Goal: Information Seeking & Learning: Learn about a topic

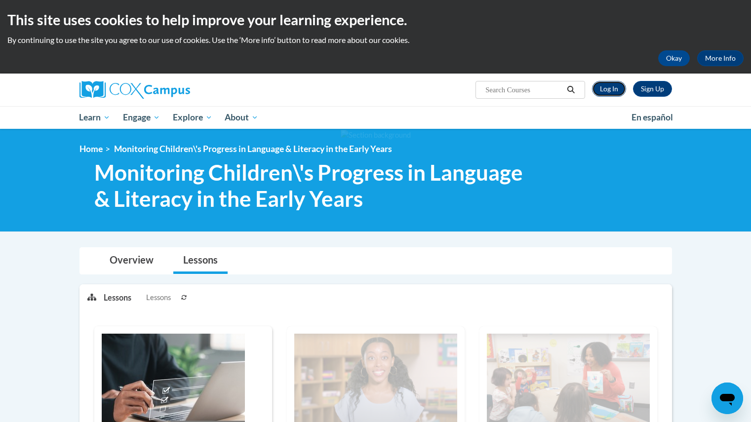
click at [611, 90] on link "Log In" at bounding box center [609, 89] width 34 height 16
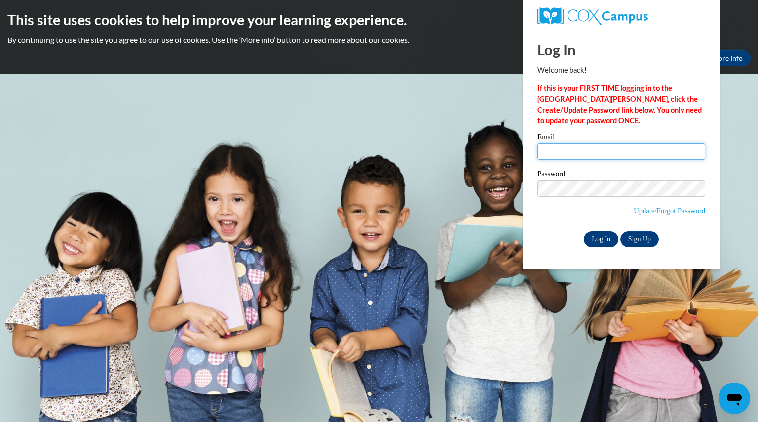
type input "[EMAIL_ADDRESS][DOMAIN_NAME]"
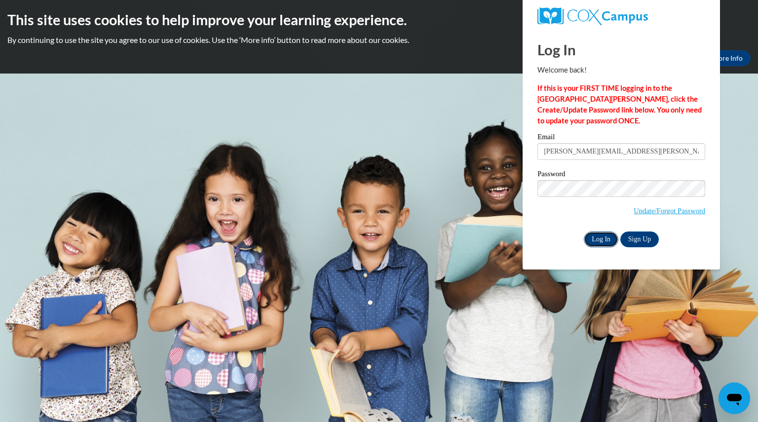
click at [602, 236] on input "Log In" at bounding box center [601, 240] width 35 height 16
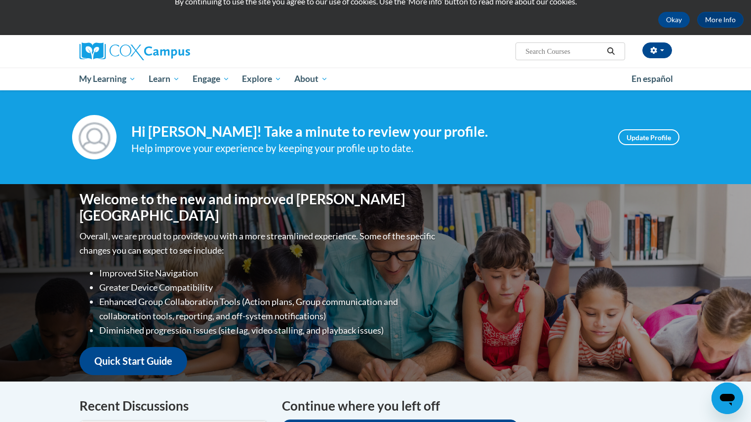
scroll to position [37, 0]
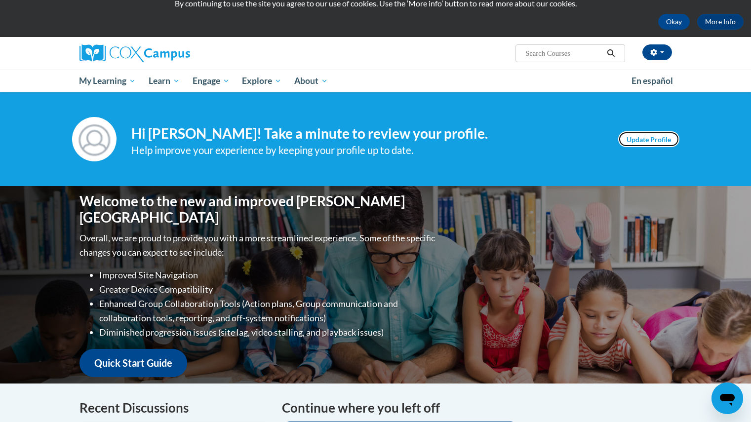
click at [639, 138] on link "Update Profile" at bounding box center [648, 139] width 61 height 16
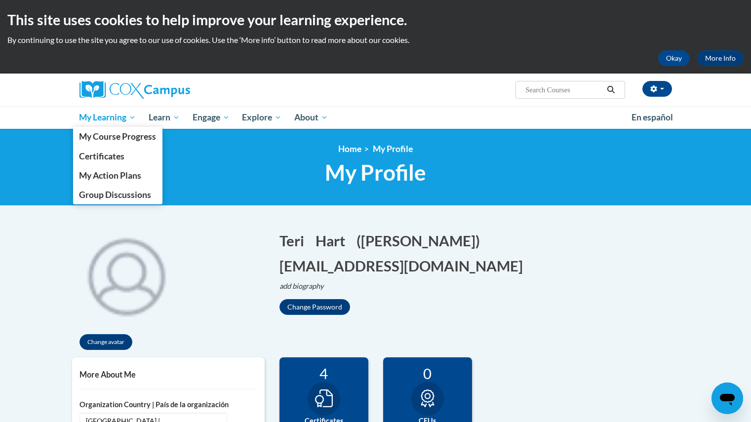
click at [111, 116] on span "My Learning" at bounding box center [107, 118] width 57 height 12
click at [115, 134] on span "My Course Progress" at bounding box center [117, 136] width 77 height 10
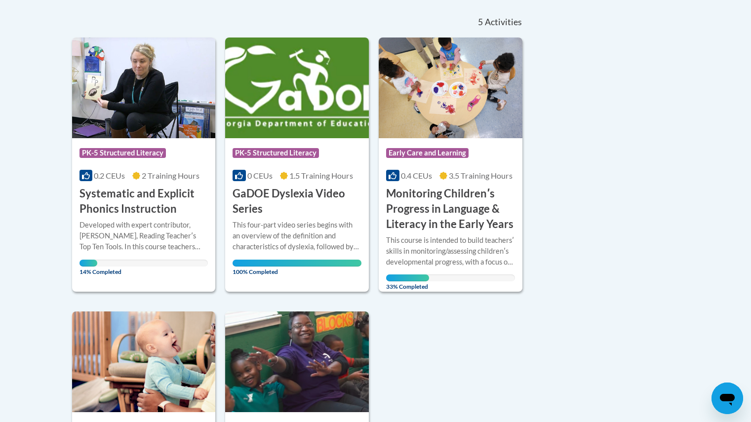
scroll to position [217, 0]
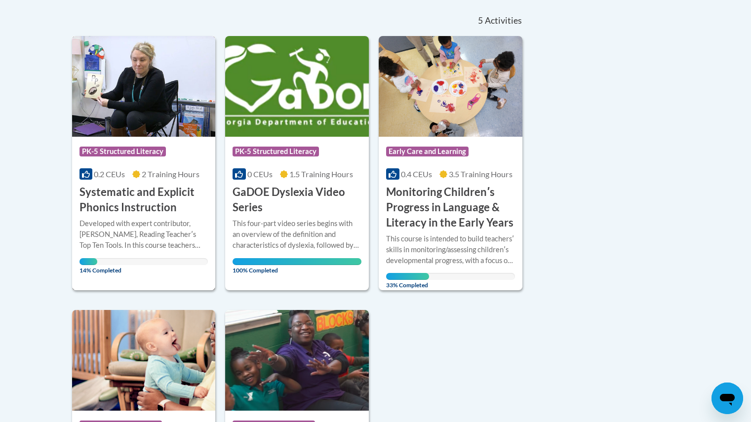
click at [136, 206] on h3 "Systematic and Explicit Phonics Instruction" at bounding box center [143, 200] width 129 height 31
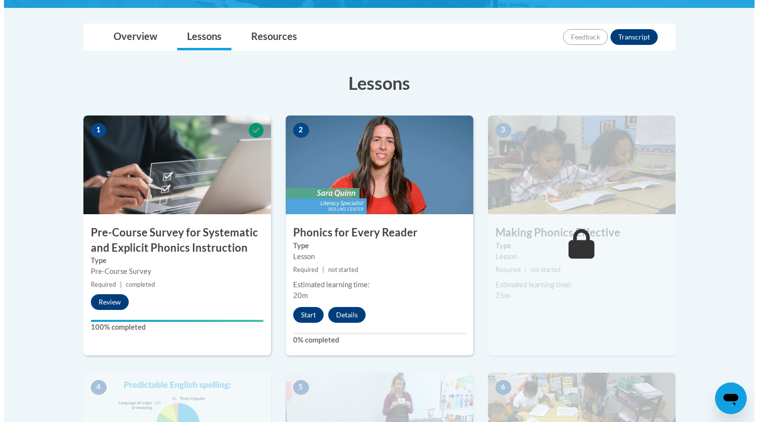
scroll to position [217, 0]
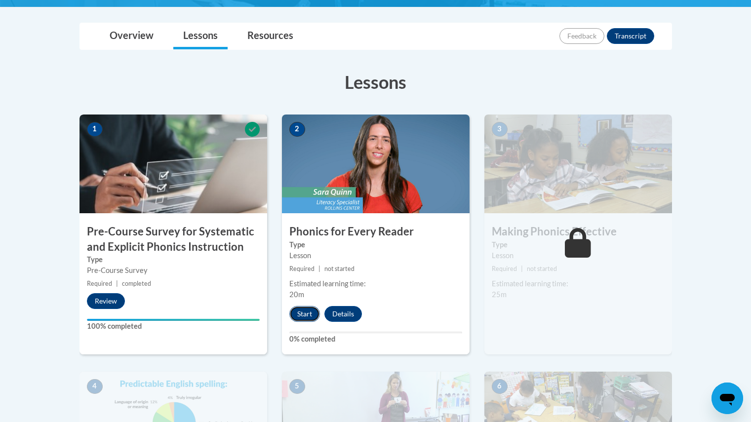
click at [307, 316] on button "Start" at bounding box center [304, 314] width 31 height 16
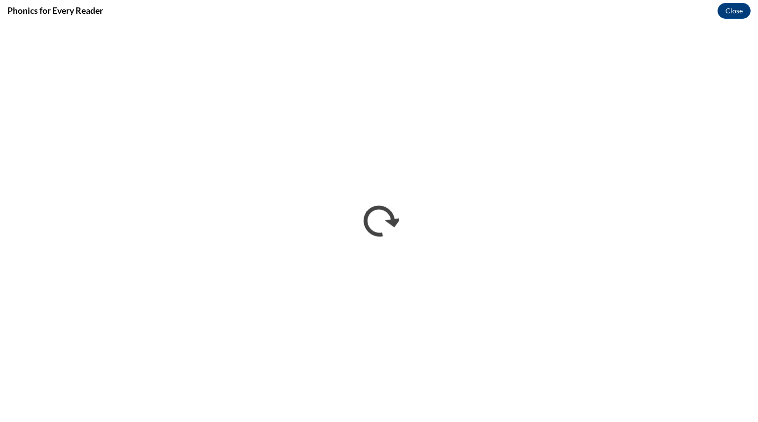
scroll to position [0, 0]
